Goal: Task Accomplishment & Management: Use online tool/utility

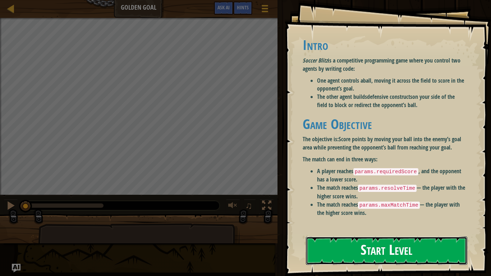
click at [382, 250] on button "Start Level" at bounding box center [387, 251] width 162 height 28
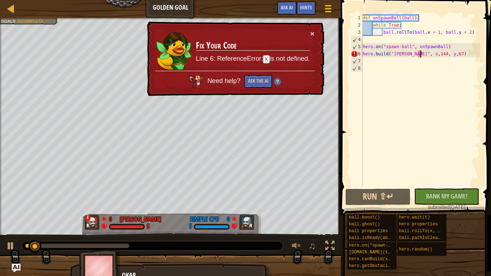
click at [422, 55] on div "def onSpawnBall ( ball ) : while True : ball . rollTo ( ball . x + 1 , ball . y…" at bounding box center [421, 107] width 119 height 187
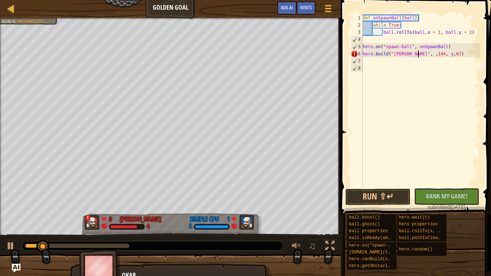
click at [436, 54] on div "def onSpawnBall ( ball ) : while True : ball . rollTo ( ball . x + 1 , ball . y…" at bounding box center [421, 107] width 119 height 187
click at [417, 55] on div "def onSpawnBall ( ball ) : while True : ball . rollTo ( ball . x + 1 , ball . y…" at bounding box center [421, 107] width 119 height 187
click at [429, 55] on div "def onSpawnBall ( ball ) : while True : ball . rollTo ( ball . x + 1 , ball . y…" at bounding box center [421, 107] width 119 height 187
click at [379, 199] on button "Run ⇧↵" at bounding box center [378, 197] width 65 height 17
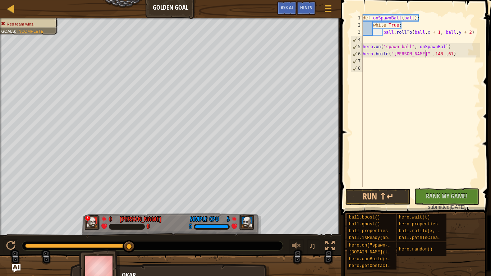
click at [436, 53] on div "def onSpawnBall ( ball ) : while True : ball . rollTo ( ball . x + 1 , ball . y…" at bounding box center [421, 107] width 119 height 187
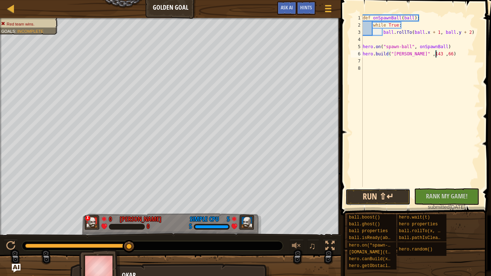
click at [390, 199] on button "Run ⇧↵" at bounding box center [378, 197] width 65 height 17
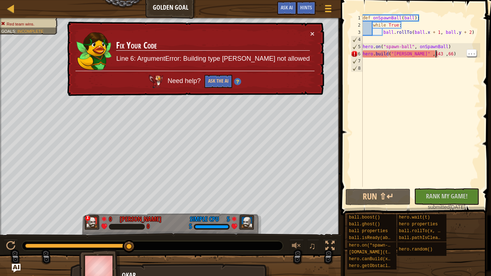
click at [415, 56] on div "def onSpawnBall ( ball ) : while True : ball . rollTo ( ball . x + 1 , ball . y…" at bounding box center [421, 107] width 119 height 187
click at [413, 55] on div "def onSpawnBall ( ball ) : while True : ball . rollTo ( ball . x + 1 , ball . y…" at bounding box center [421, 107] width 119 height 187
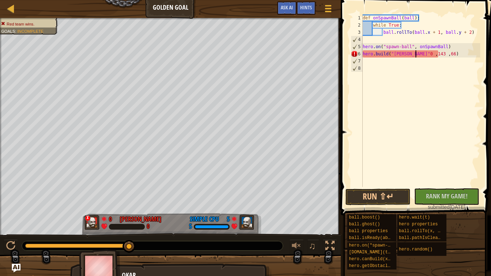
scroll to position [3, 8]
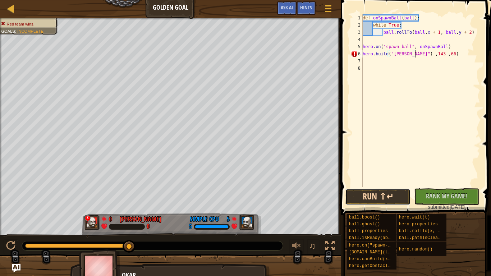
click at [363, 196] on button "Run ⇧↵" at bounding box center [378, 197] width 65 height 17
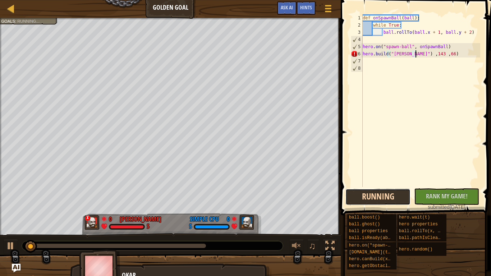
click at [364, 196] on button "Running" at bounding box center [378, 197] width 65 height 17
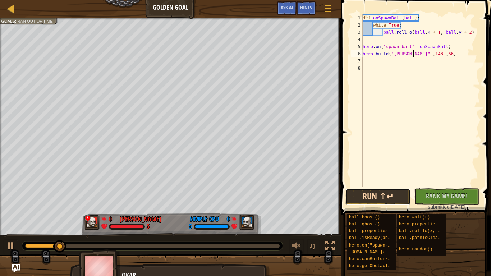
click at [383, 200] on button "Run ⇧↵" at bounding box center [378, 197] width 65 height 17
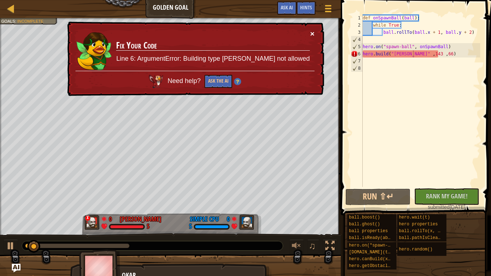
click at [312, 33] on button "×" at bounding box center [312, 34] width 4 height 8
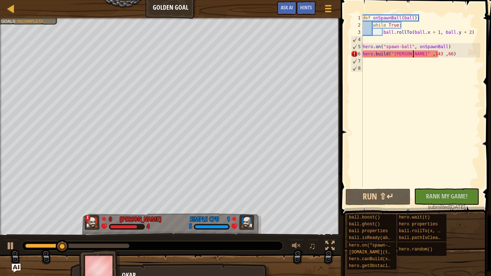
click at [441, 54] on div "def onSpawnBall ( ball ) : while True : ball . rollTo ( ball . x + 1 , ball . y…" at bounding box center [421, 107] width 119 height 187
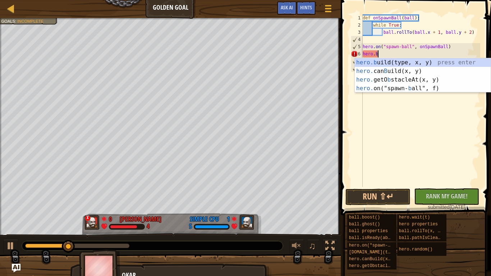
scroll to position [3, 1]
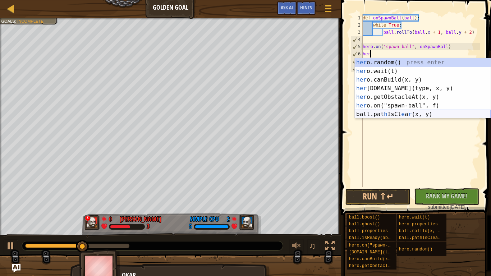
click at [404, 116] on div "her o.random() press enter her o.wait(t) press enter her o.canBuild(x, y) press…" at bounding box center [423, 97] width 136 height 78
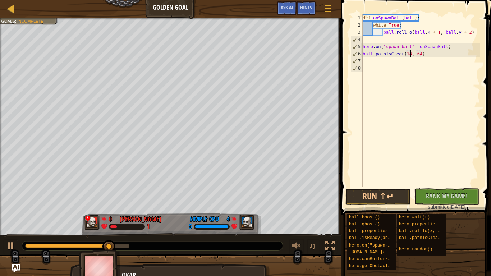
scroll to position [3, 8]
click at [426, 55] on div "def onSpawnBall ( ball ) : while True : ball . rollTo ( ball . x + 1 , ball . y…" at bounding box center [421, 107] width 119 height 187
click at [423, 56] on div "def onSpawnBall ( ball ) : while True : ball . rollTo ( ball . x + 1 , ball . y…" at bounding box center [421, 107] width 119 height 187
type textarea "ball.pathIsClear(144, 67)"
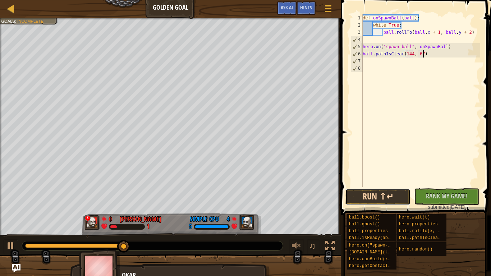
click at [395, 193] on button "Run ⇧↵" at bounding box center [378, 197] width 65 height 17
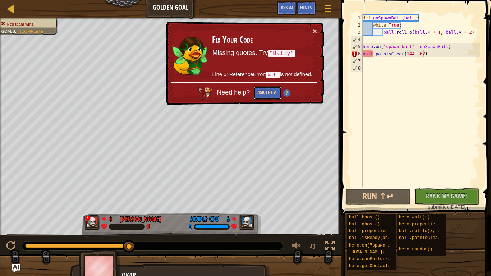
click at [264, 89] on button "Ask the AI" at bounding box center [268, 92] width 28 height 13
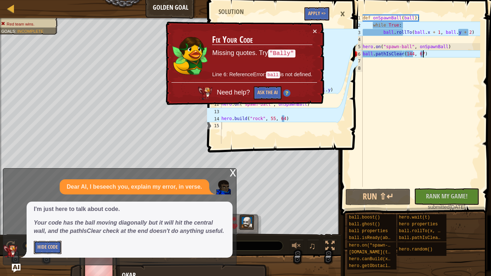
click at [53, 248] on button "Hide Code" at bounding box center [48, 247] width 28 height 13
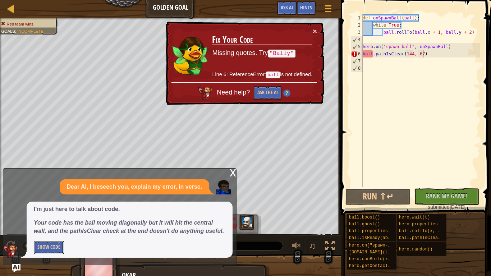
click at [53, 248] on button "Show Code" at bounding box center [49, 247] width 30 height 13
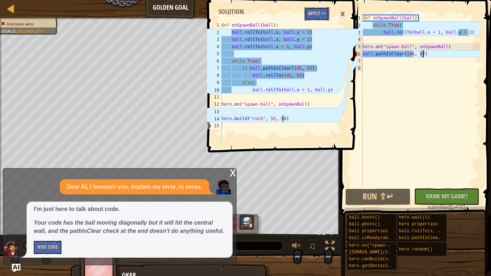
click at [317, 15] on button "Apply =>" at bounding box center [317, 13] width 25 height 13
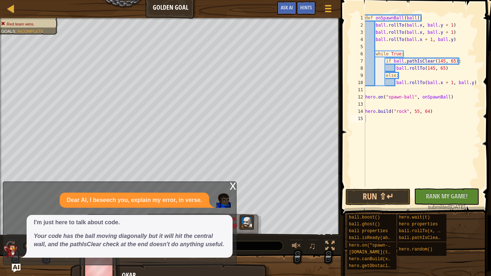
click at [232, 187] on div "x" at bounding box center [233, 185] width 6 height 7
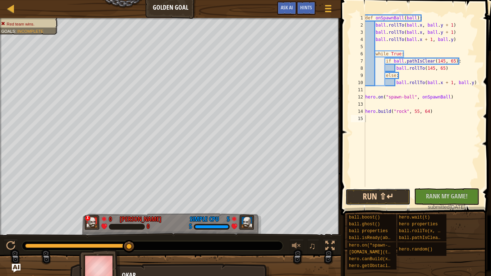
click at [355, 199] on button "Run ⇧↵" at bounding box center [378, 197] width 65 height 17
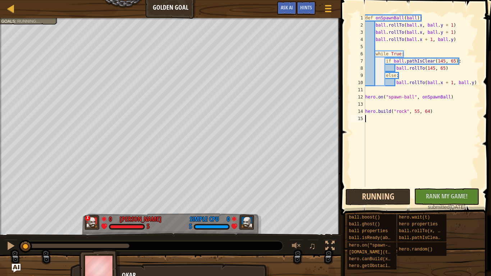
scroll to position [3, 0]
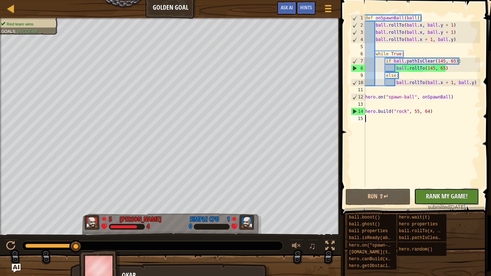
click at [451, 199] on span "Rank My Game!" at bounding box center [447, 196] width 42 height 9
click at [393, 192] on button "Run ⇧↵" at bounding box center [378, 197] width 65 height 17
click at [399, 185] on div "def onSpawnBall ( ball ) : ball . rollTo ( ball . x , ball . y + 1 ) ball . rol…" at bounding box center [422, 107] width 117 height 187
click at [378, 197] on button "Run ⇧↵" at bounding box center [378, 197] width 65 height 17
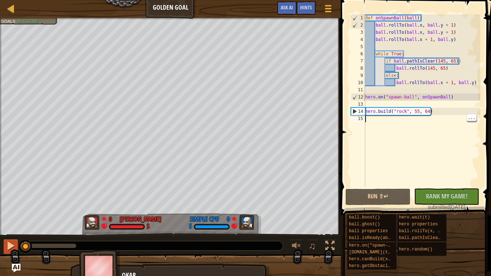
drag, startPoint x: 56, startPoint y: 244, endPoint x: 15, endPoint y: 254, distance: 41.4
click at [15, 254] on div "♫" at bounding box center [170, 244] width 341 height 22
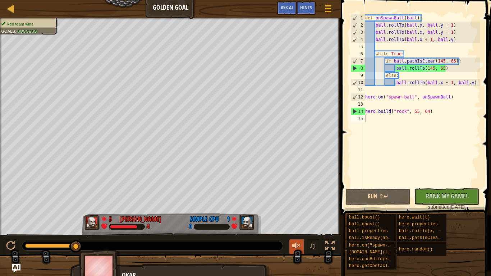
click at [297, 245] on div at bounding box center [296, 245] width 9 height 9
click at [293, 249] on div at bounding box center [296, 245] width 9 height 9
click at [380, 201] on button "Run ⇧↵" at bounding box center [378, 197] width 65 height 17
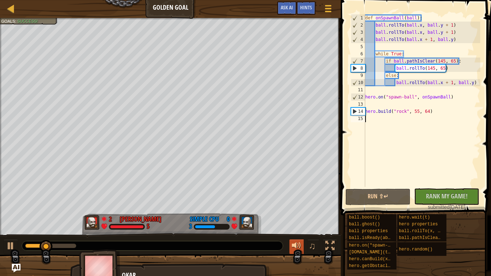
click at [297, 244] on div at bounding box center [296, 245] width 9 height 9
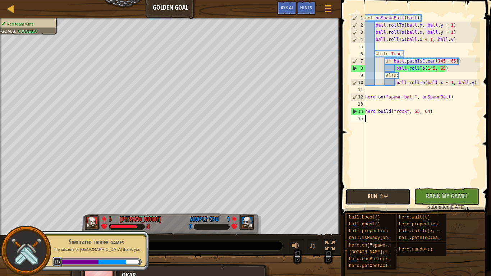
click at [393, 195] on button "Run ⇧↵" at bounding box center [378, 197] width 65 height 17
click at [59, 235] on div "Simulated ladder games The citizens of [GEOGRAPHIC_DATA] thank you. 15" at bounding box center [92, 251] width 113 height 40
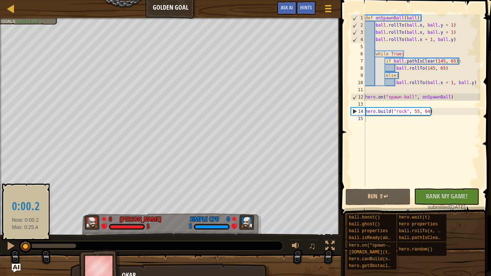
drag, startPoint x: 72, startPoint y: 246, endPoint x: 25, endPoint y: 251, distance: 47.0
click at [25, 251] on div at bounding box center [25, 246] width 13 height 13
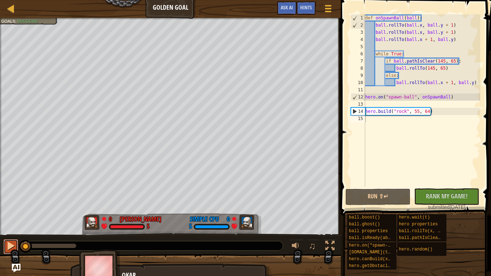
click at [10, 247] on div at bounding box center [10, 245] width 9 height 9
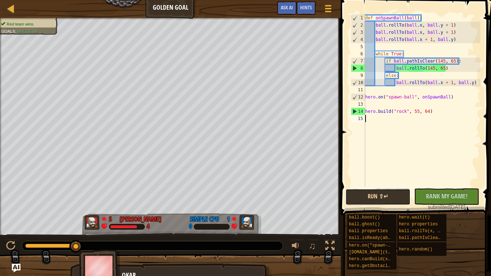
click at [397, 194] on button "Run ⇧↵" at bounding box center [378, 197] width 65 height 17
click at [13, 11] on div at bounding box center [10, 8] width 9 height 9
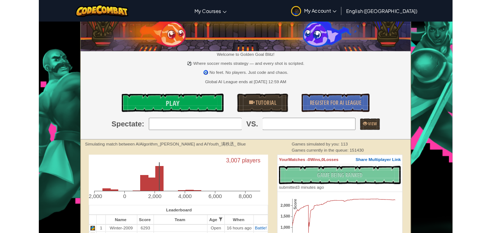
scroll to position [31, 0]
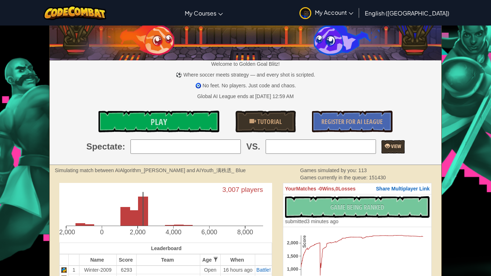
click at [405, 152] on link "View" at bounding box center [393, 146] width 23 height 13
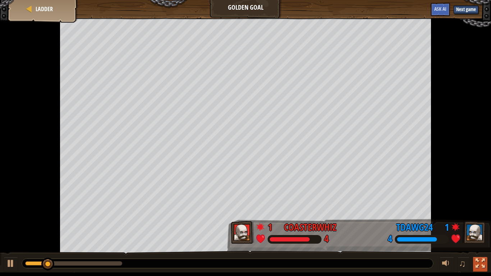
click at [483, 265] on div at bounding box center [480, 263] width 9 height 9
click at [479, 262] on div at bounding box center [480, 263] width 9 height 9
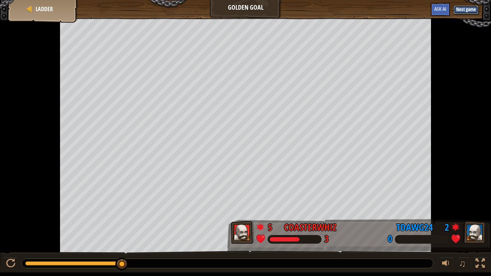
click at [465, 8] on button "Next game" at bounding box center [466, 9] width 25 height 9
click at [465, 10] on button "Next game" at bounding box center [466, 9] width 25 height 9
